Goal: Task Accomplishment & Management: Manage account settings

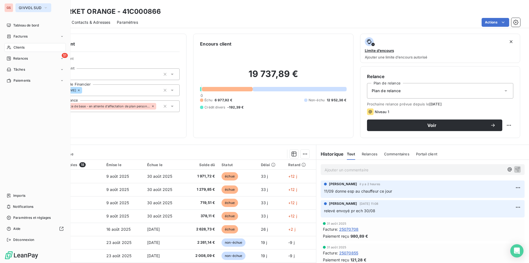
click at [26, 6] on span "GIVVOL SUD" at bounding box center [30, 8] width 23 height 4
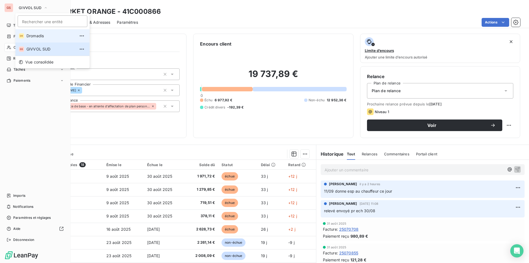
click at [29, 34] on span "Dromadis" at bounding box center [50, 36] width 49 height 6
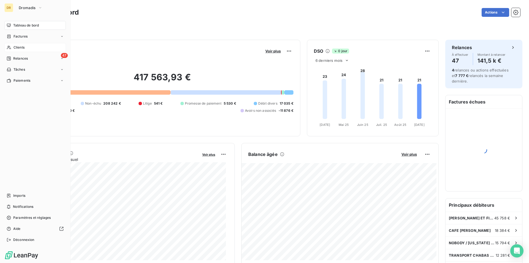
click at [19, 48] on span "Clients" at bounding box center [18, 47] width 11 height 5
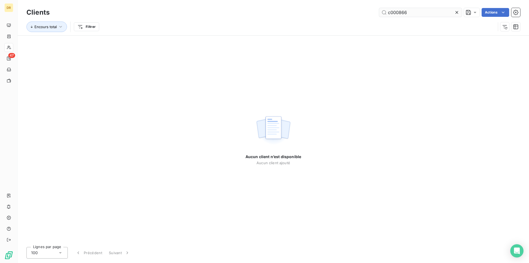
drag, startPoint x: 414, startPoint y: 14, endPoint x: 438, endPoint y: 16, distance: 24.3
click at [438, 17] on input "c000866" at bounding box center [420, 12] width 83 height 9
drag, startPoint x: 390, startPoint y: 13, endPoint x: 469, endPoint y: 18, distance: 79.5
click at [468, 18] on div "Clients c000866 Actions Encours total Filtrer" at bounding box center [273, 21] width 494 height 29
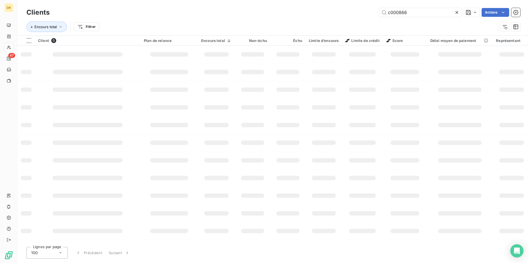
type input "c"
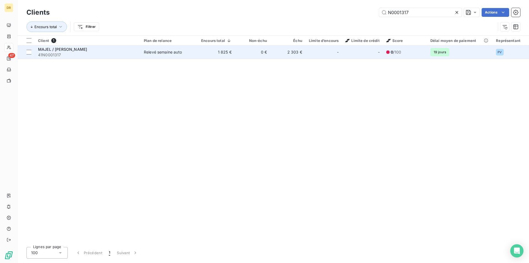
type input "N0001317"
click at [148, 52] on div "Relevé semaine auto" at bounding box center [163, 52] width 38 height 6
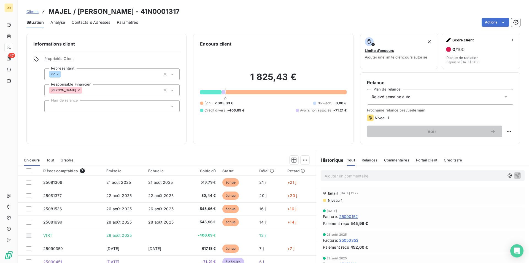
click at [332, 200] on span "Niveau 1" at bounding box center [334, 200] width 15 height 4
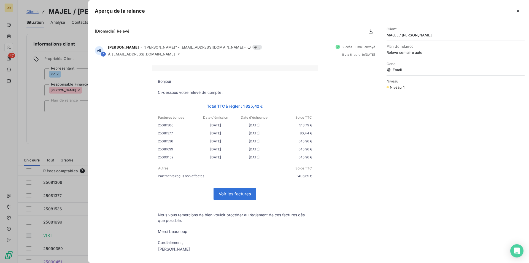
drag, startPoint x: 294, startPoint y: 183, endPoint x: 290, endPoint y: 190, distance: 7.8
click at [290, 190] on tbody "Bonjour Ci-dessous votre relevé de compte : Total TTC à régler : 1 825,42 € Fac…" at bounding box center [234, 166] width 165 height 174
click at [338, 177] on div "Bonjour Ci-dessous votre relevé de compte : Total TTC à régler : 1 825,42 € Fac…" at bounding box center [235, 171] width 280 height 213
click at [521, 12] on button "button" at bounding box center [518, 11] width 9 height 9
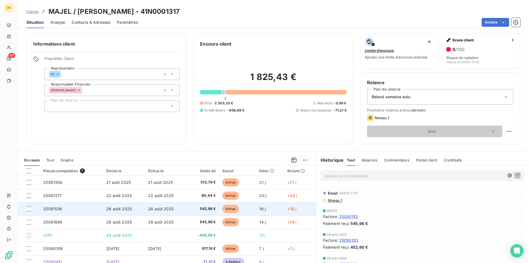
scroll to position [26, 0]
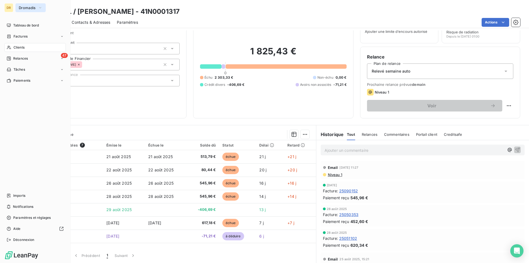
click at [28, 9] on span "Dromadis" at bounding box center [27, 8] width 17 height 4
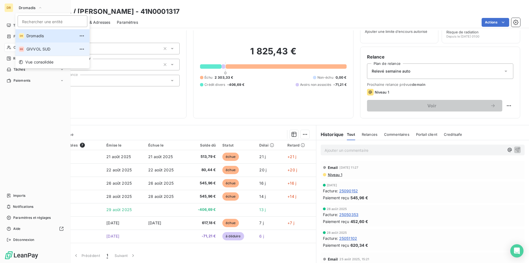
click at [27, 46] on li "GS GIVVOL SUD" at bounding box center [52, 48] width 74 height 13
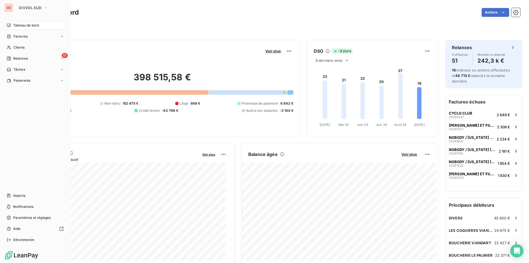
click at [11, 9] on div "GS" at bounding box center [8, 7] width 9 height 9
click at [41, 4] on div "GS GIVVOL SUD Tableau de bord Factures Clients 51 Relances Tâches Paiements Imp…" at bounding box center [35, 131] width 71 height 263
click at [42, 8] on button "GIVVOL SUD" at bounding box center [33, 7] width 36 height 9
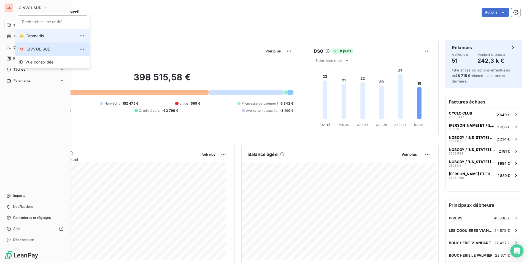
drag, startPoint x: 38, startPoint y: 30, endPoint x: 36, endPoint y: 33, distance: 3.1
click at [36, 33] on li "DR [PERSON_NAME]" at bounding box center [52, 35] width 74 height 13
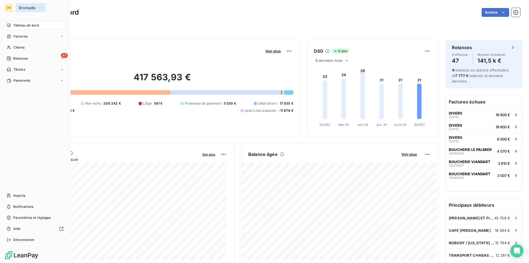
click at [34, 9] on span "Dromadis" at bounding box center [27, 8] width 17 height 4
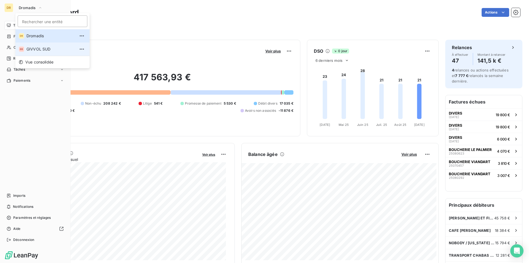
click at [26, 45] on li "GS GIVVOL SUD" at bounding box center [52, 48] width 74 height 13
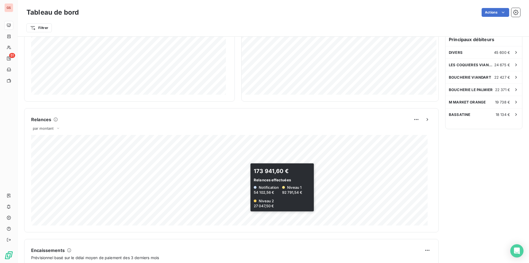
scroll to position [274, 0]
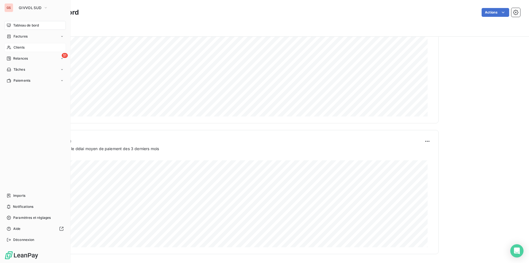
click at [18, 46] on span "Clients" at bounding box center [18, 47] width 11 height 5
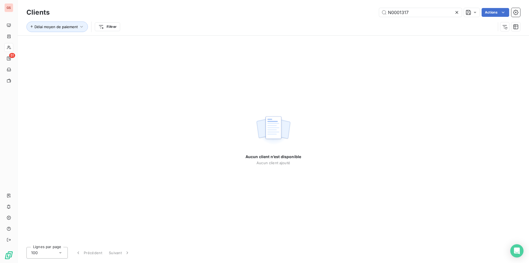
drag, startPoint x: 425, startPoint y: 14, endPoint x: 257, endPoint y: -8, distance: 169.3
click at [257, 0] on html "GS 51 Clients N0001317 Actions Délai moyen de paiement Filtrer Aucun client n’e…" at bounding box center [264, 131] width 529 height 263
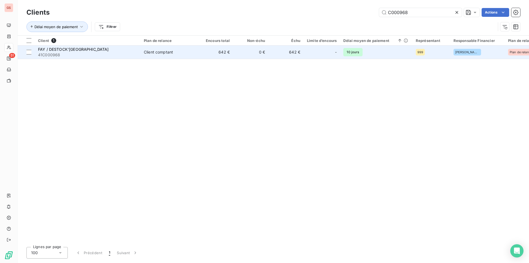
type input "C000968"
click at [74, 49] on span "FAY / DESTOCK'[GEOGRAPHIC_DATA]" at bounding box center [73, 49] width 71 height 5
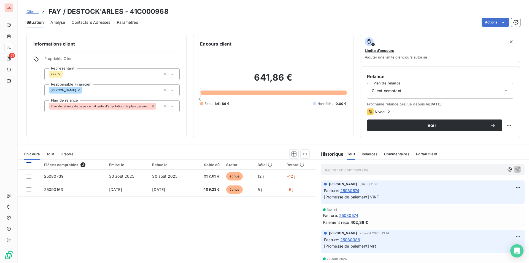
click at [30, 164] on div at bounding box center [28, 164] width 5 height 5
click at [303, 155] on html "GS 51 Clients FAY / DESTOCK'[GEOGRAPHIC_DATA] - 41C000968 Situation Analyse Con…" at bounding box center [264, 131] width 529 height 263
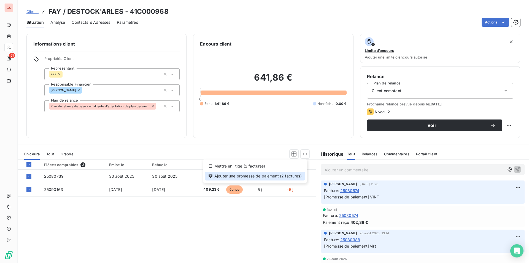
click at [293, 175] on div "Ajouter une promesse de paiement (2 factures)" at bounding box center [255, 175] width 100 height 9
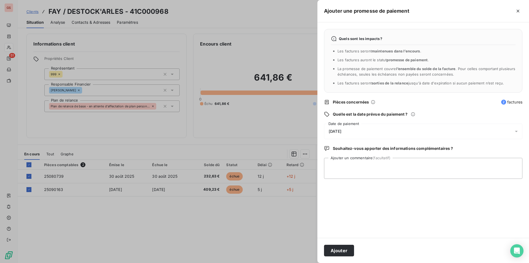
click at [351, 134] on div "[DATE]" at bounding box center [423, 130] width 198 height 15
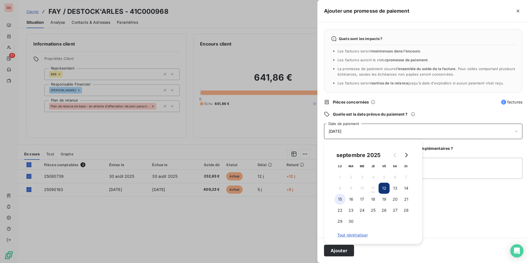
click at [338, 201] on button "15" at bounding box center [339, 198] width 11 height 11
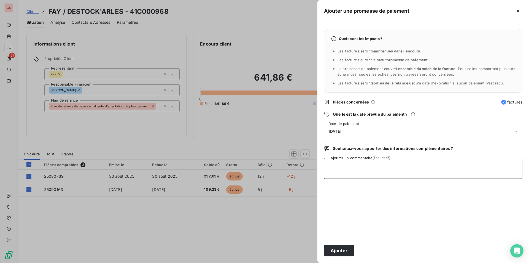
click at [453, 177] on textarea "Ajouter un commentaire (facultatif)" at bounding box center [423, 168] width 198 height 21
type textarea "VIRT"
click at [336, 249] on button "Ajouter" at bounding box center [339, 250] width 30 height 12
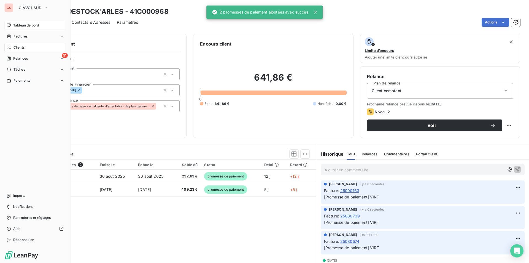
click at [29, 27] on span "Tableau de bord" at bounding box center [26, 25] width 26 height 5
